Goal: Browse casually

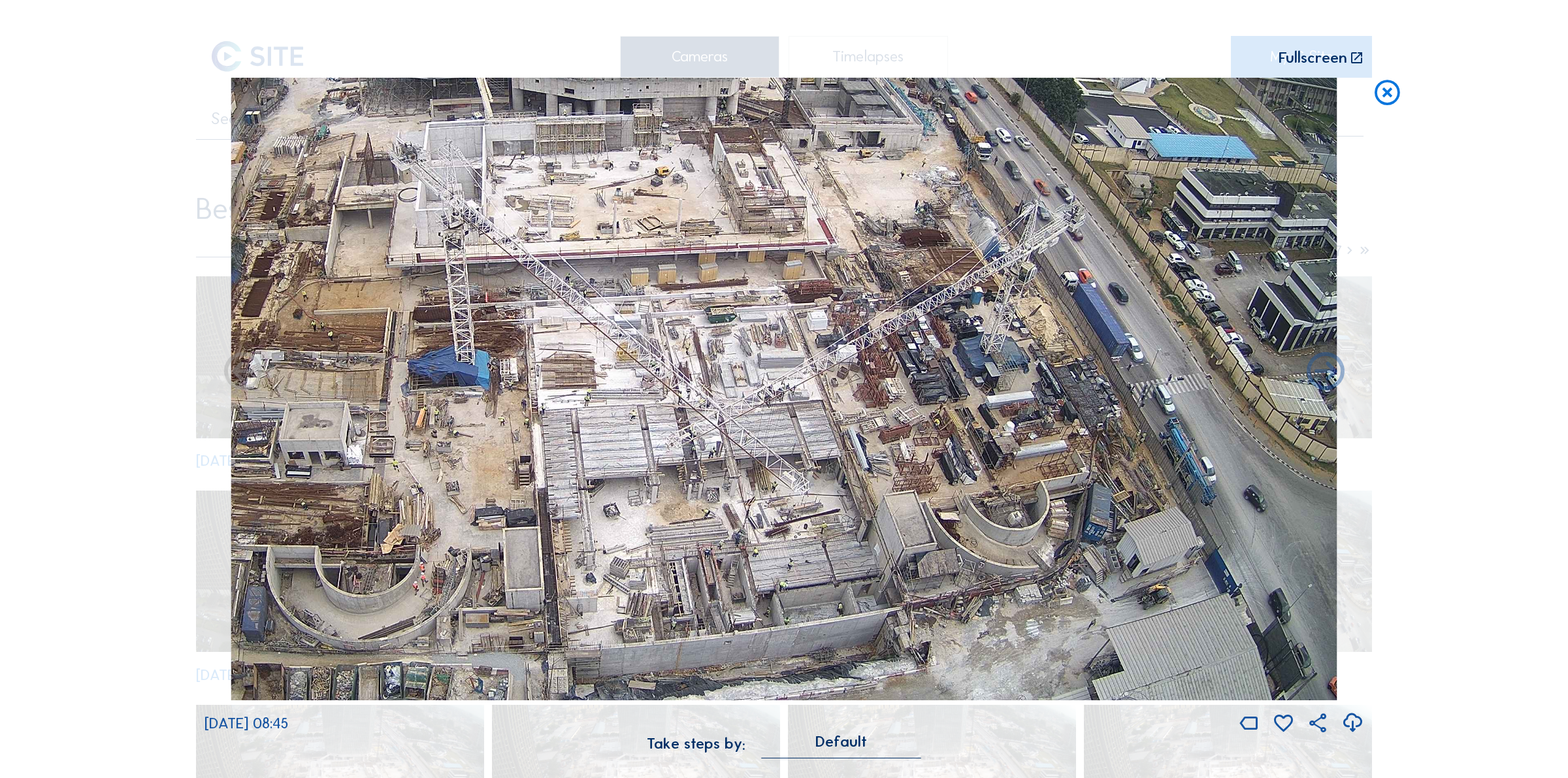
drag, startPoint x: 1386, startPoint y: 93, endPoint x: 1346, endPoint y: 100, distance: 40.6
click at [1386, 93] on icon at bounding box center [1386, 93] width 30 height 31
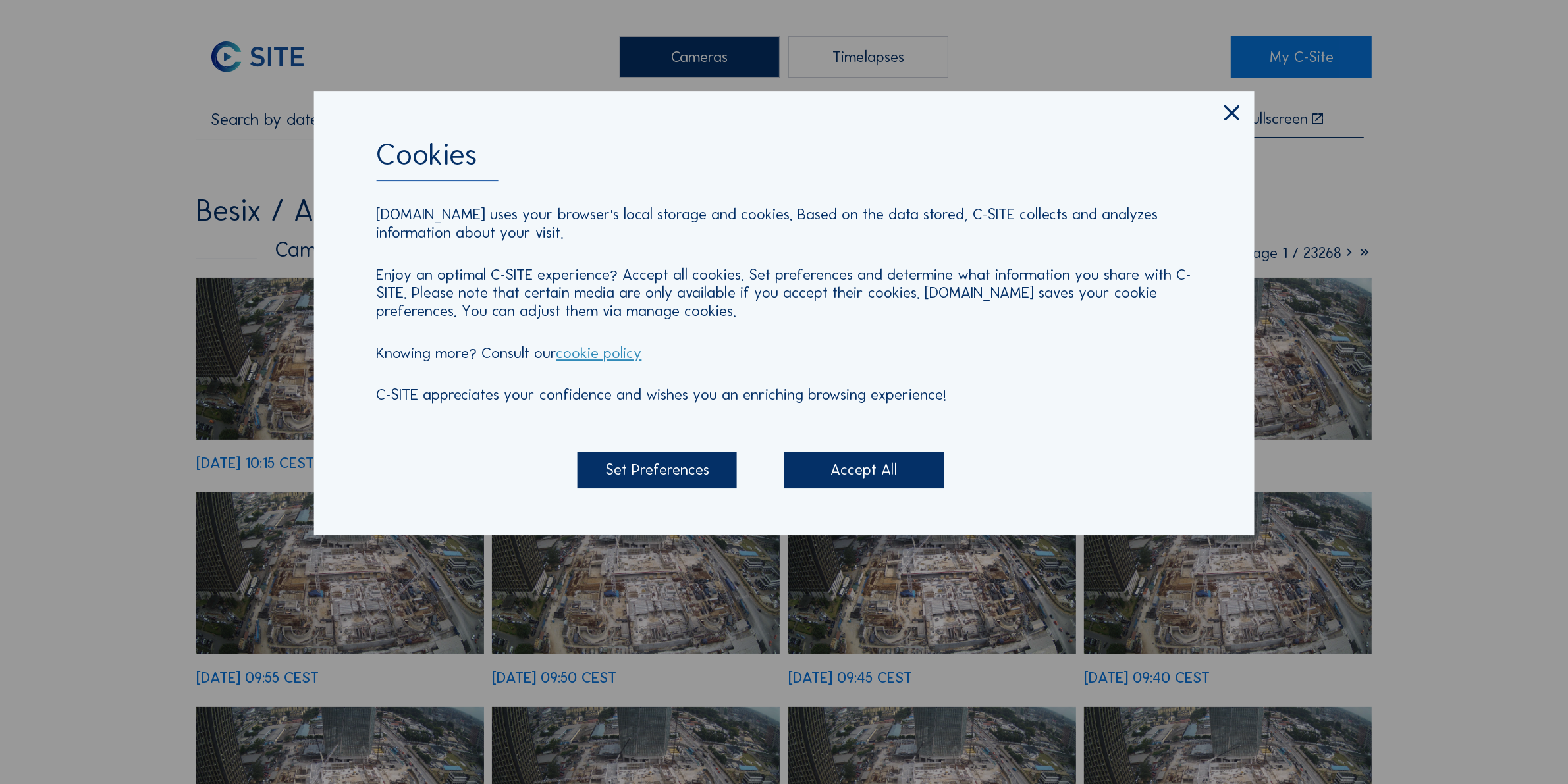
click at [1225, 116] on icon at bounding box center [1232, 113] width 26 height 26
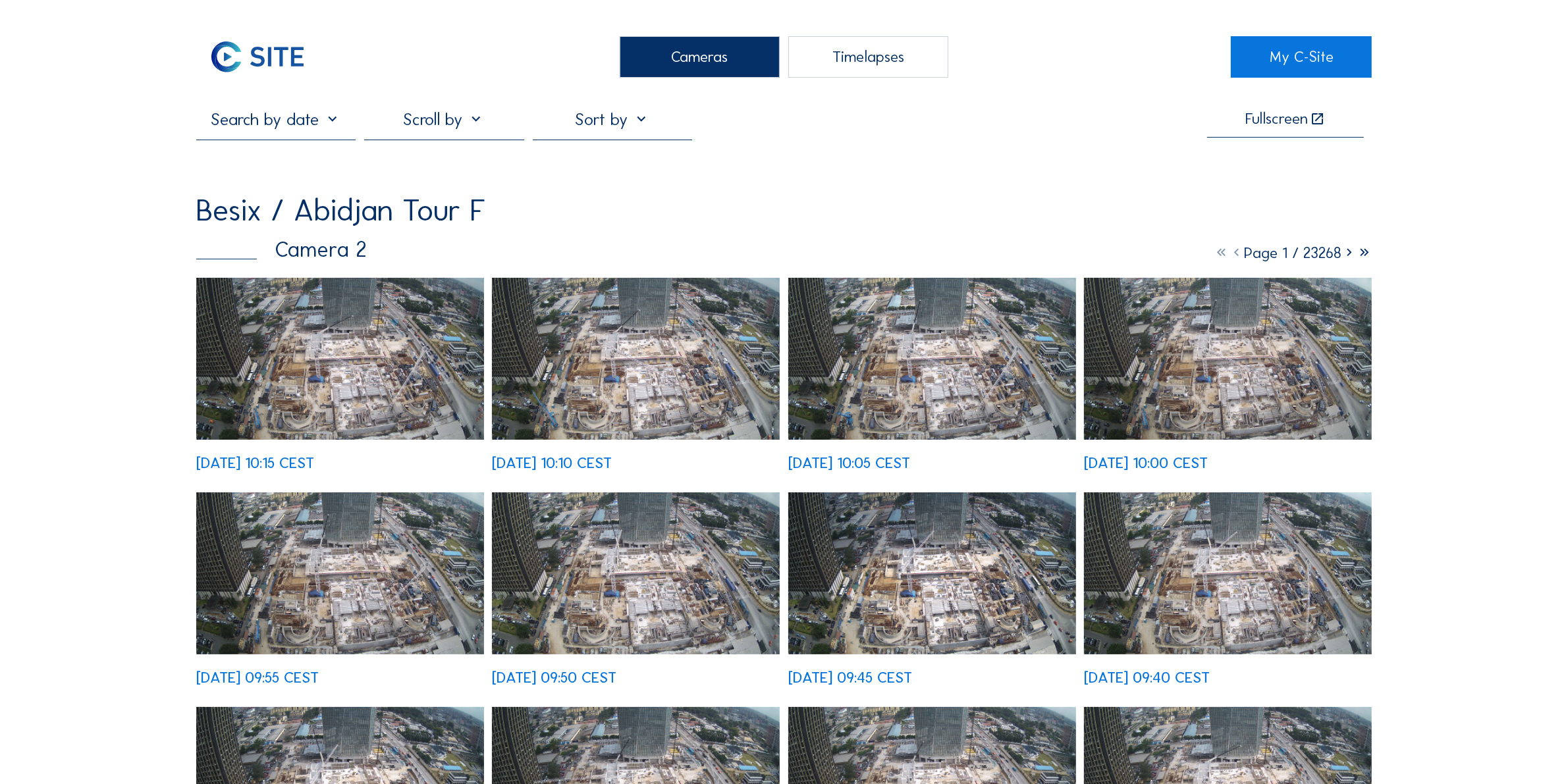
click at [379, 353] on img at bounding box center [340, 359] width 288 height 162
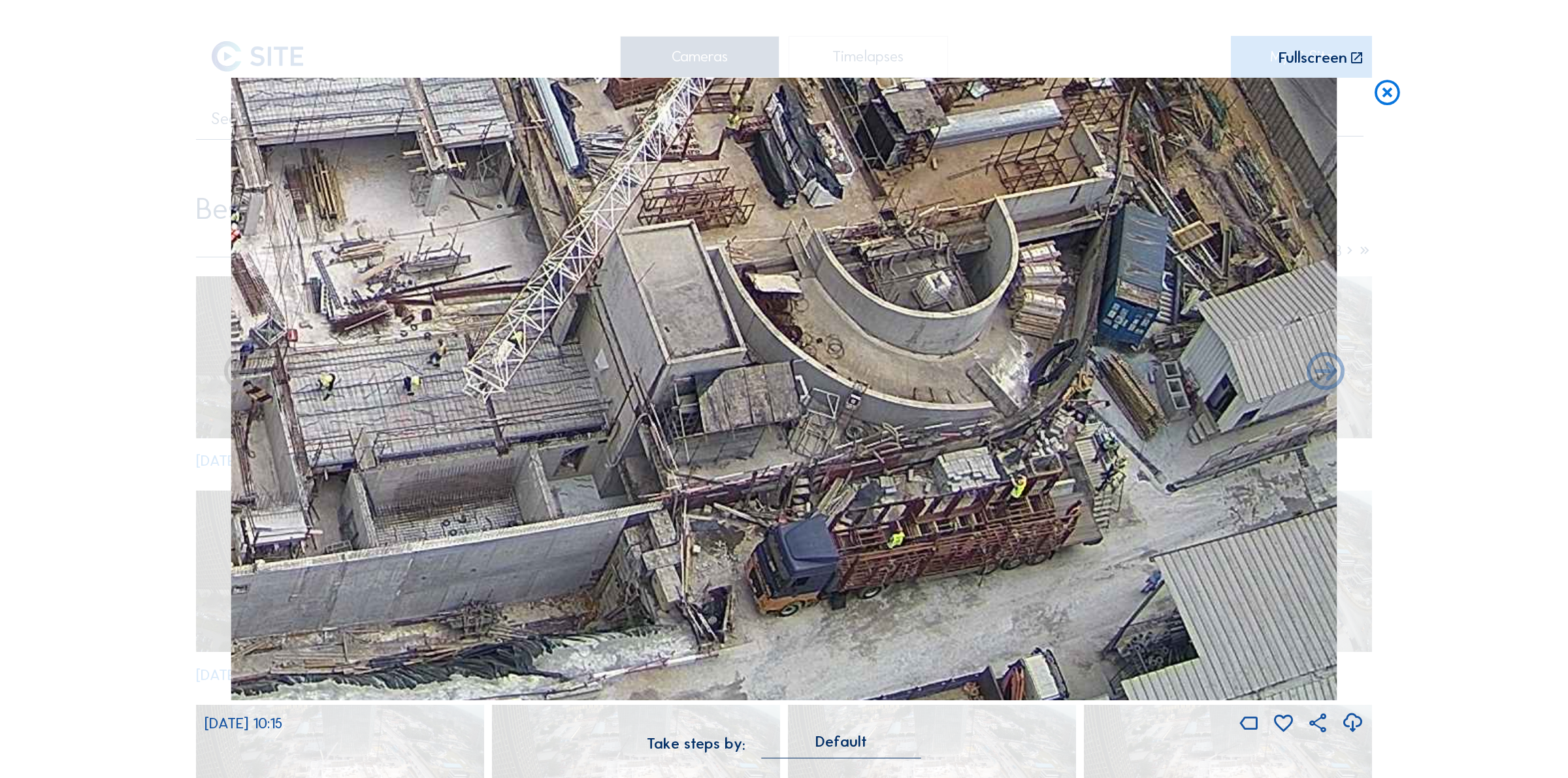
drag, startPoint x: 1078, startPoint y: 598, endPoint x: 1078, endPoint y: 535, distance: 63.0
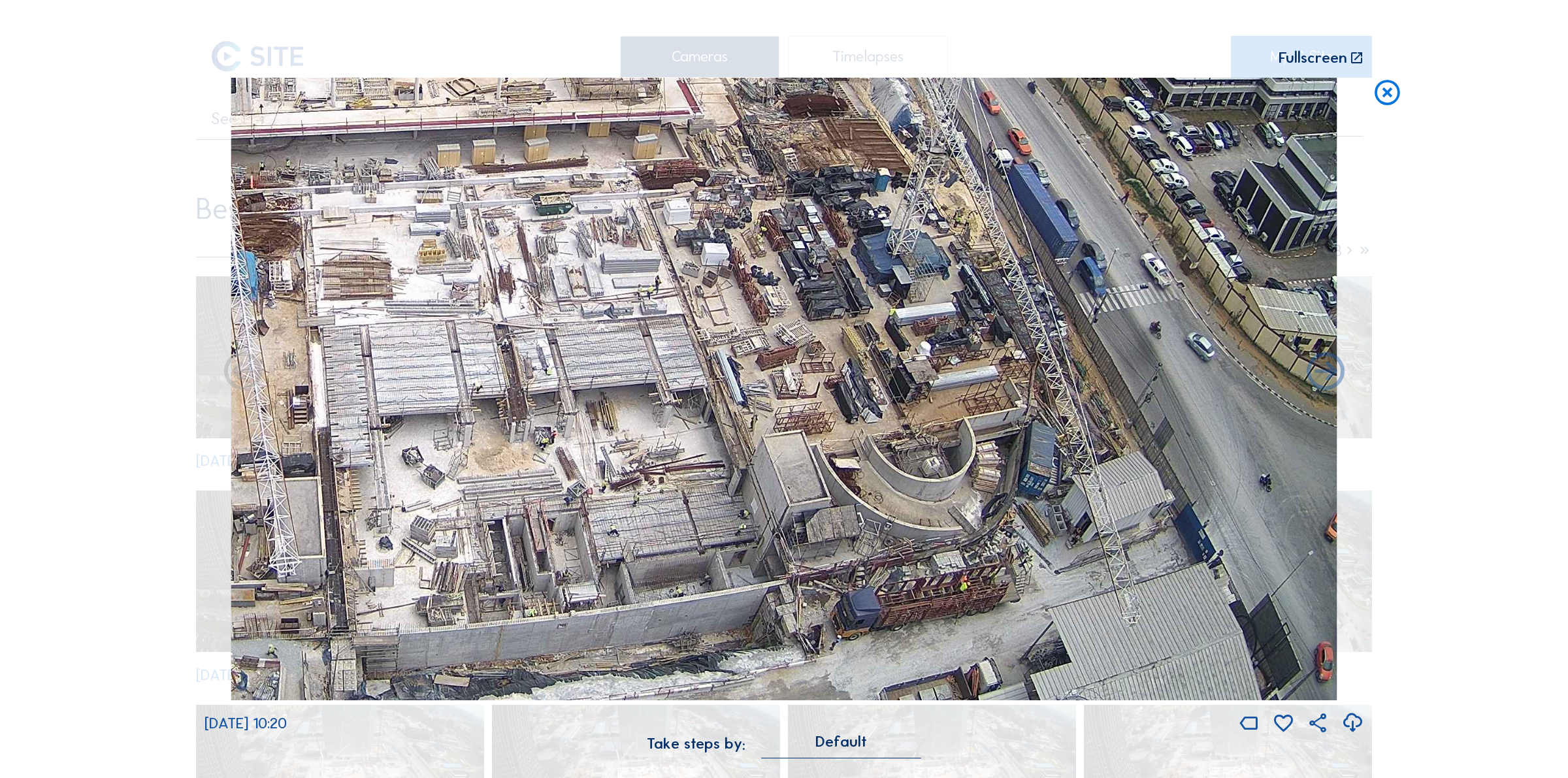
click at [1387, 92] on icon at bounding box center [1386, 93] width 30 height 31
